Goal: Information Seeking & Learning: Stay updated

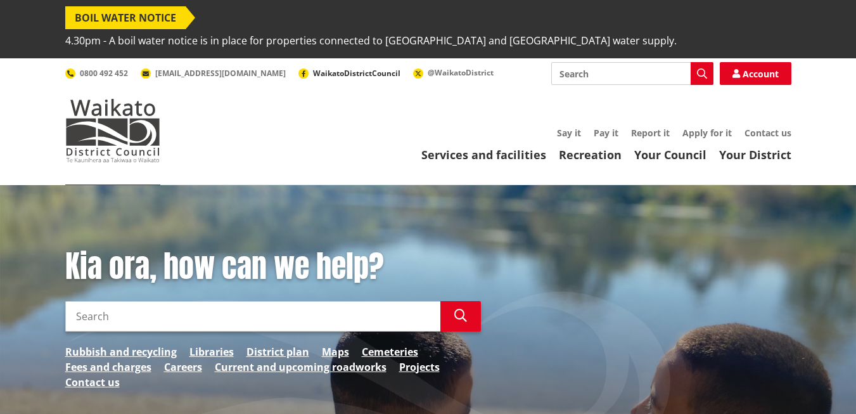
click at [313, 68] on span "WaikatoDistrictCouncil" at bounding box center [356, 73] width 87 height 11
drag, startPoint x: 163, startPoint y: 12, endPoint x: 515, endPoint y: 127, distance: 370.1
click at [164, 12] on span "BOIL WATER NOTICE" at bounding box center [125, 17] width 120 height 23
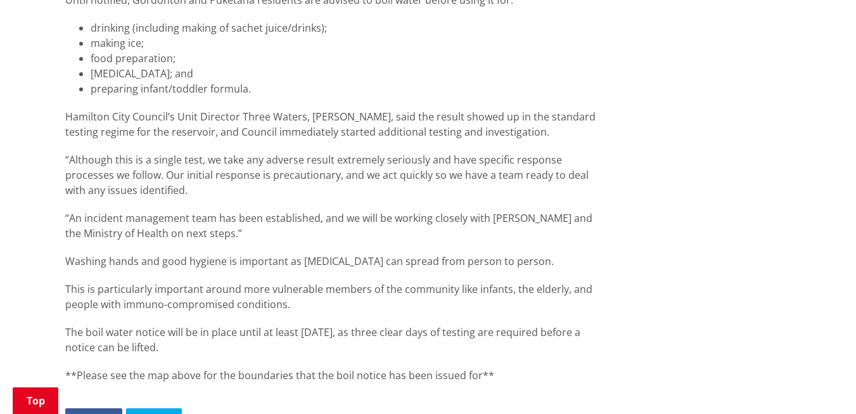
scroll to position [1267, 0]
